Goal: Find specific page/section: Find specific page/section

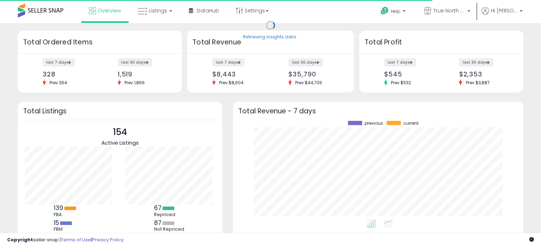
scroll to position [99, 276]
click at [537, 133] on div "Retrieving insights data.. Retrieving overview data.. Total Ordered Items last …" at bounding box center [271, 146] width 534 height 233
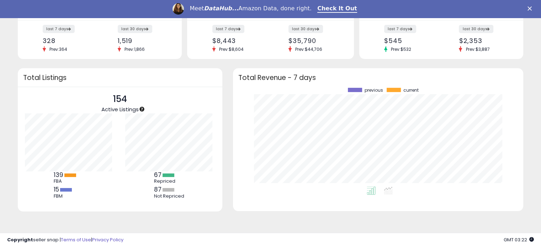
scroll to position [0, 0]
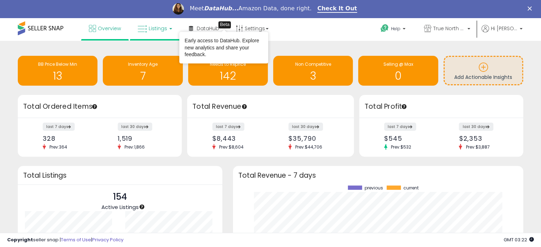
click at [142, 26] on icon at bounding box center [142, 29] width 9 height 9
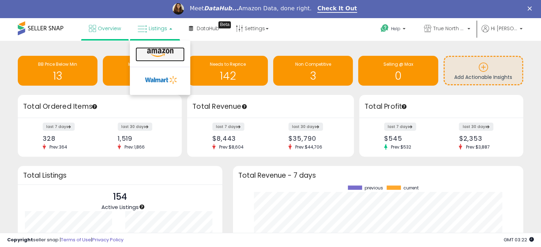
click at [164, 51] on icon at bounding box center [160, 52] width 31 height 9
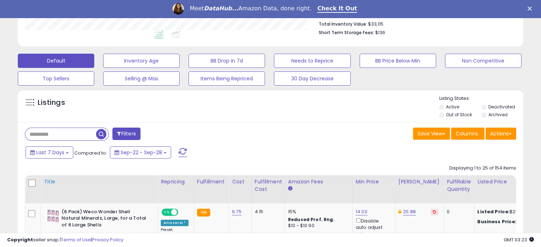
scroll to position [249, 0]
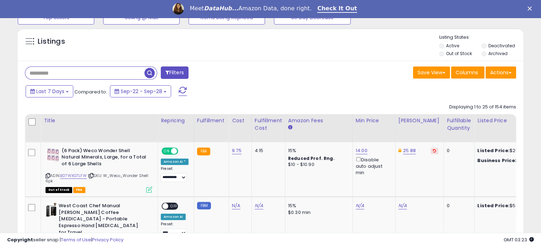
click at [57, 71] on input "text" at bounding box center [84, 73] width 119 height 12
type input "********"
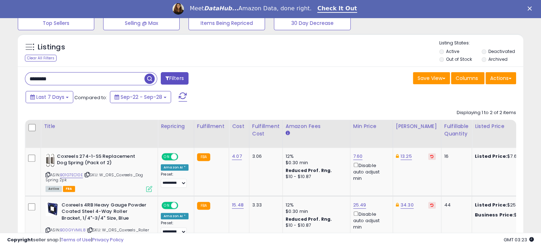
scroll to position [282, 0]
